Goal: Task Accomplishment & Management: Manage account settings

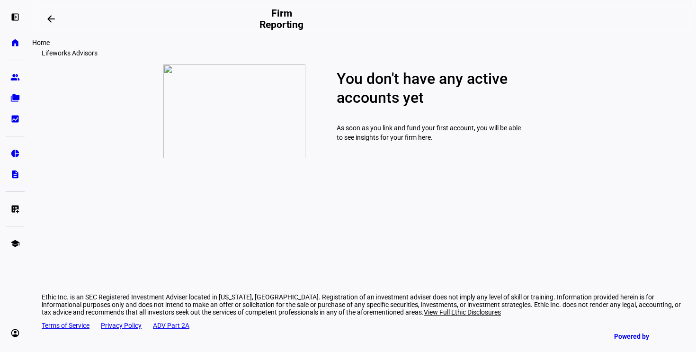
click at [15, 36] on link "home Home" at bounding box center [15, 42] width 19 height 19
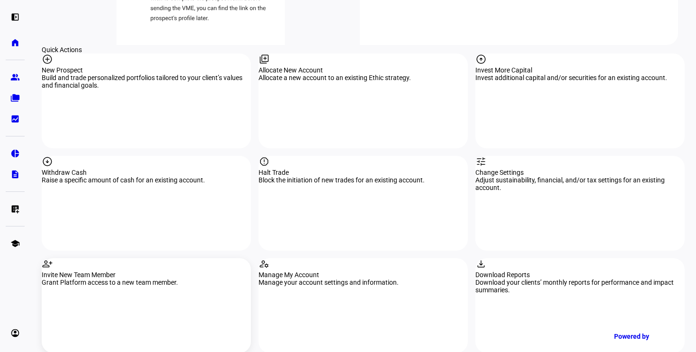
scroll to position [973, 0]
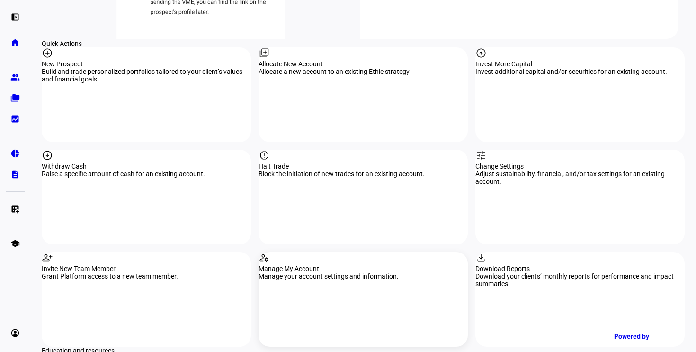
click at [312, 265] on div "Manage My Account" at bounding box center [362, 269] width 209 height 8
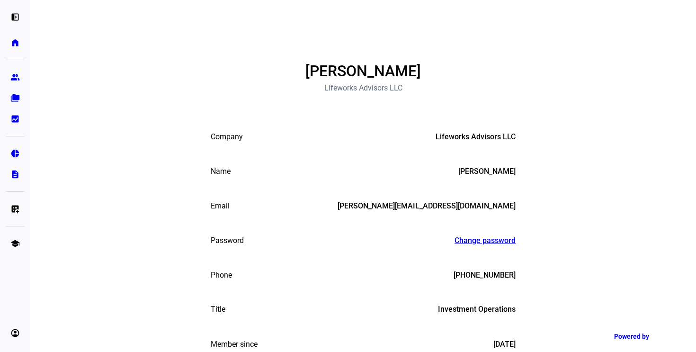
scroll to position [24, 0]
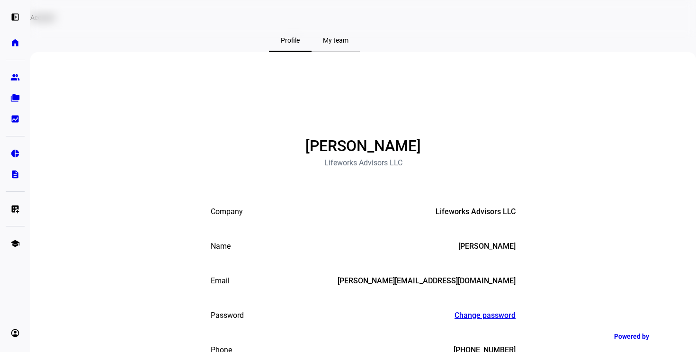
click at [348, 44] on span "My team" at bounding box center [336, 40] width 26 height 7
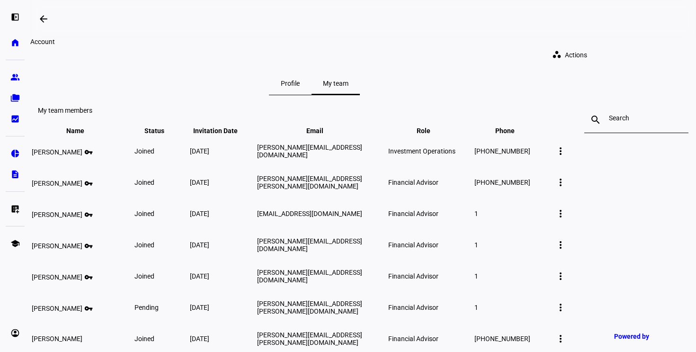
click at [608, 122] on input at bounding box center [635, 118] width 55 height 8
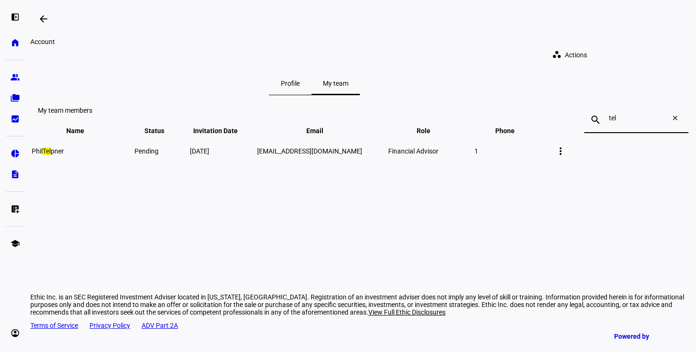
type input "tel"
click at [566, 157] on mat-icon "more_vert" at bounding box center [560, 150] width 11 height 11
click at [614, 219] on span "Edit member details" at bounding box center [637, 220] width 58 height 8
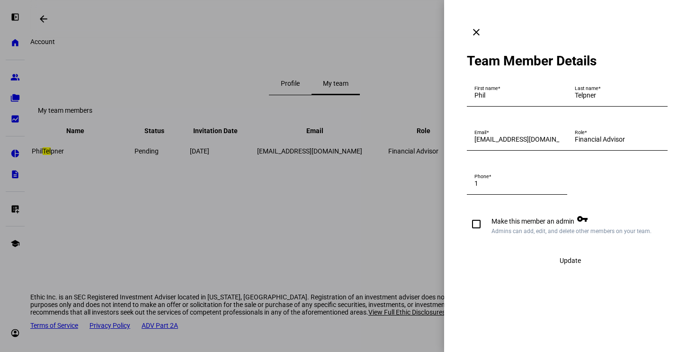
scroll to position [12, 0]
click at [482, 26] on mat-icon "clear" at bounding box center [475, 31] width 11 height 11
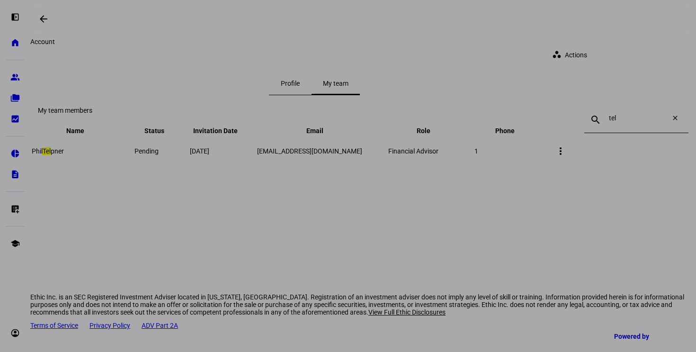
scroll to position [0, 0]
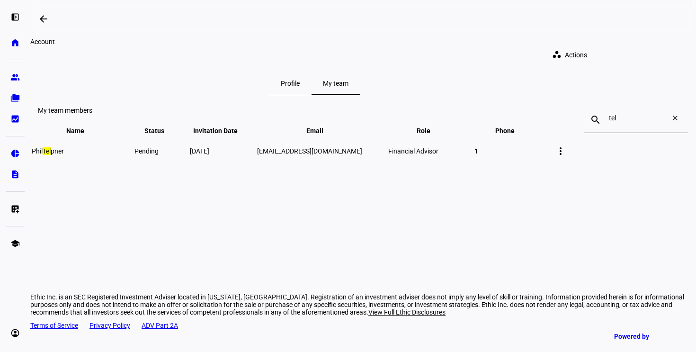
click at [598, 57] on div "Account workspaces Actions" at bounding box center [314, 55] width 568 height 34
click at [598, 47] on span at bounding box center [571, 54] width 54 height 19
click at [477, 100] on div at bounding box center [348, 176] width 696 height 352
